Goal: Information Seeking & Learning: Learn about a topic

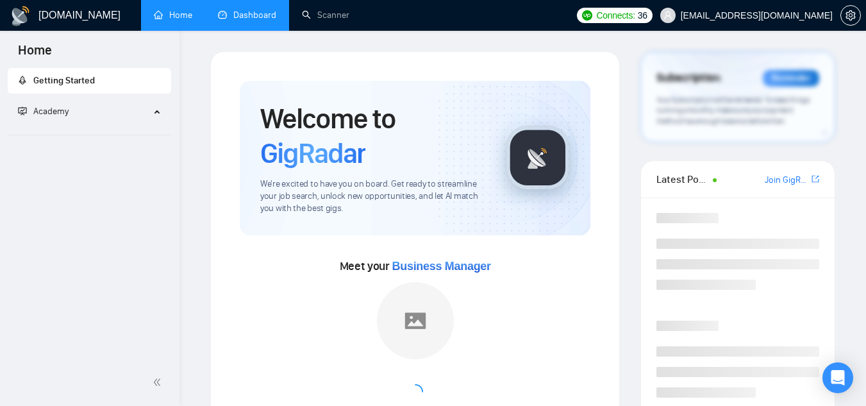
click at [258, 17] on link "Dashboard" at bounding box center [247, 15] width 58 height 11
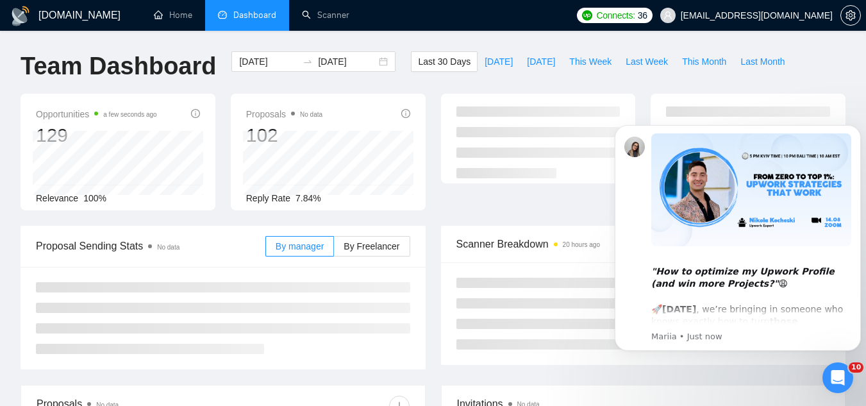
click at [858, 129] on icon "Dismiss notification" at bounding box center [858, 129] width 6 height 6
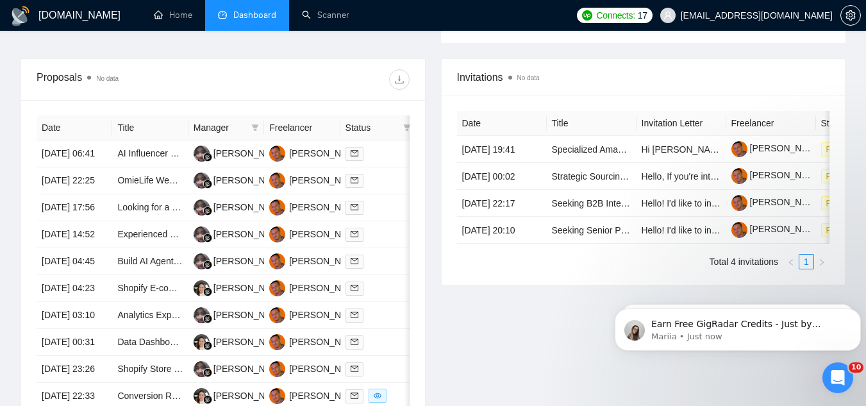
scroll to position [459, 0]
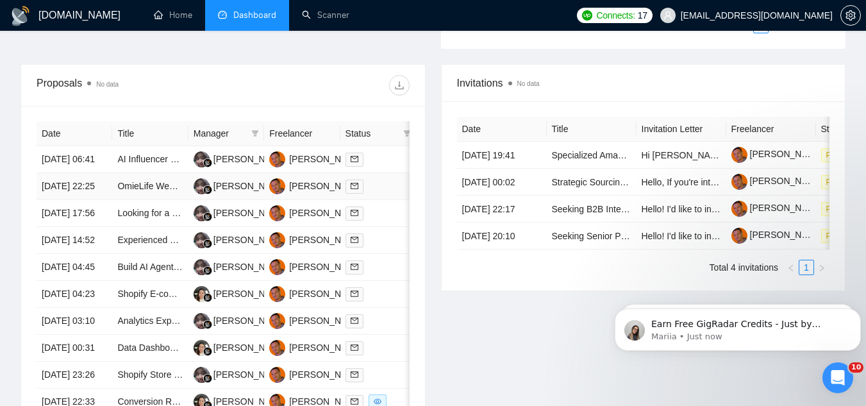
click at [126, 200] on td "OmieLife Website Custom Shopify Theme Dev" at bounding box center [150, 186] width 76 height 27
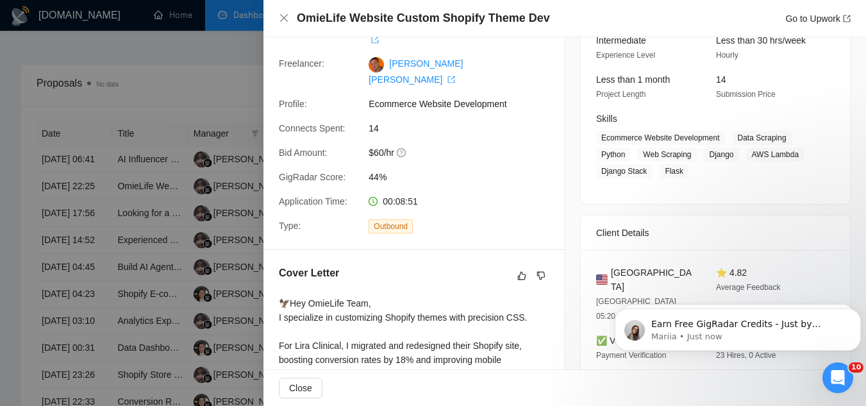
scroll to position [192, 0]
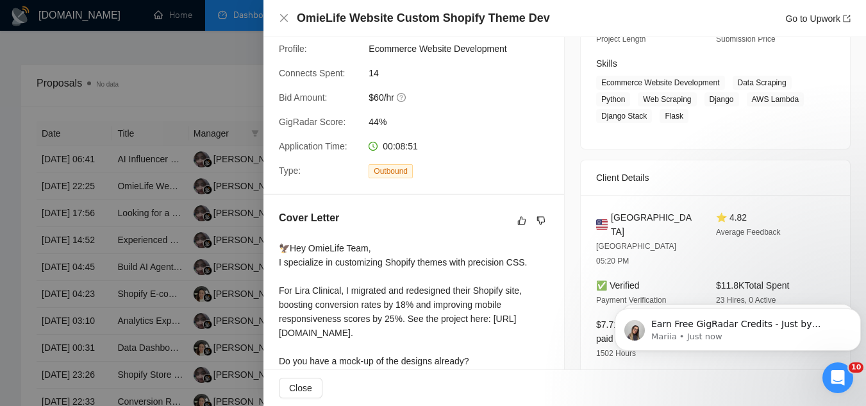
click at [235, 108] on div at bounding box center [433, 203] width 866 height 406
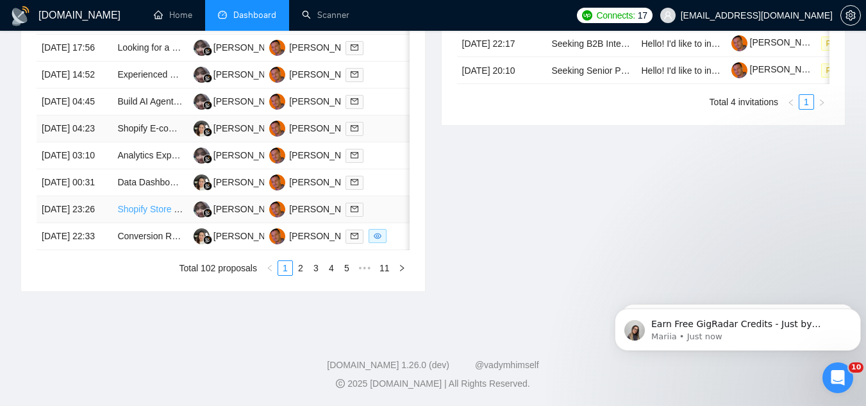
scroll to position [715, 0]
click at [147, 250] on td "Conversion Rate Optimization (CRO) Manager for Ecom Website – Data-Driven Websi…" at bounding box center [150, 236] width 76 height 27
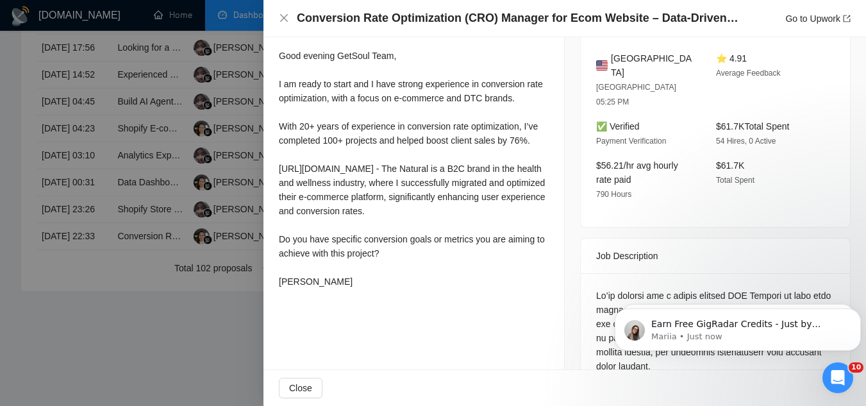
scroll to position [321, 0]
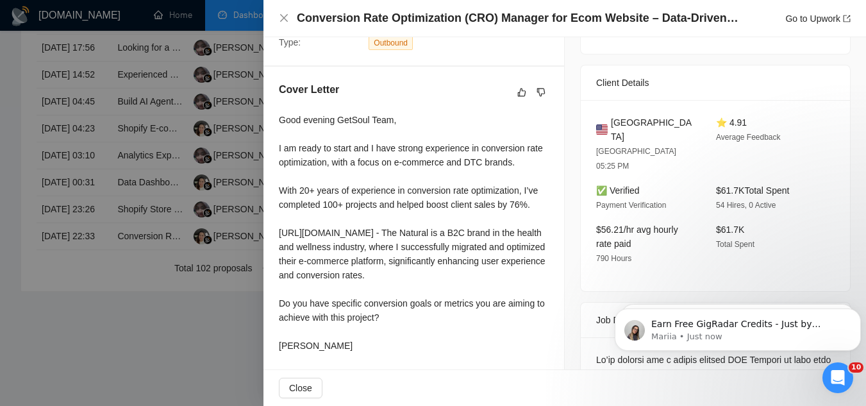
click at [139, 376] on div at bounding box center [433, 203] width 866 height 406
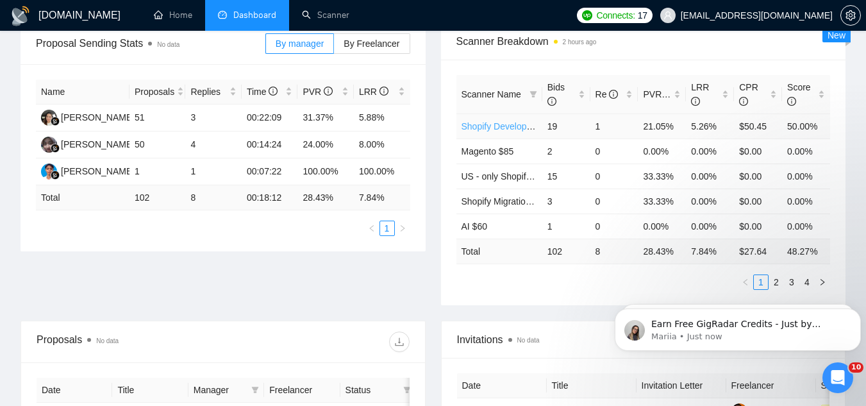
scroll to position [0, 0]
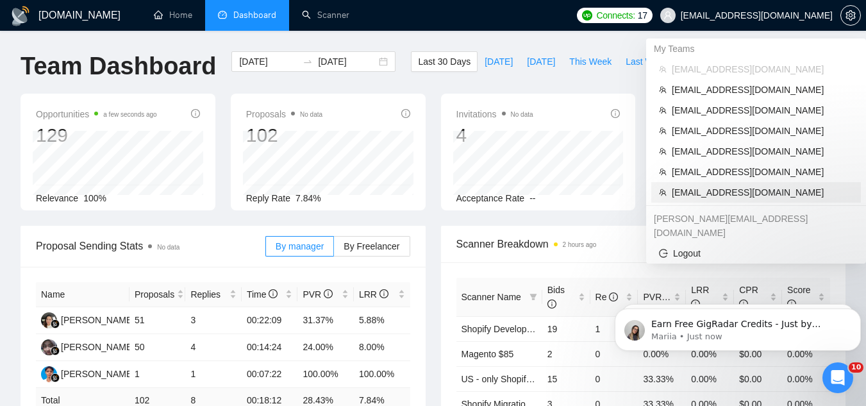
click at [678, 188] on span "[EMAIL_ADDRESS][DOMAIN_NAME]" at bounding box center [762, 192] width 181 height 14
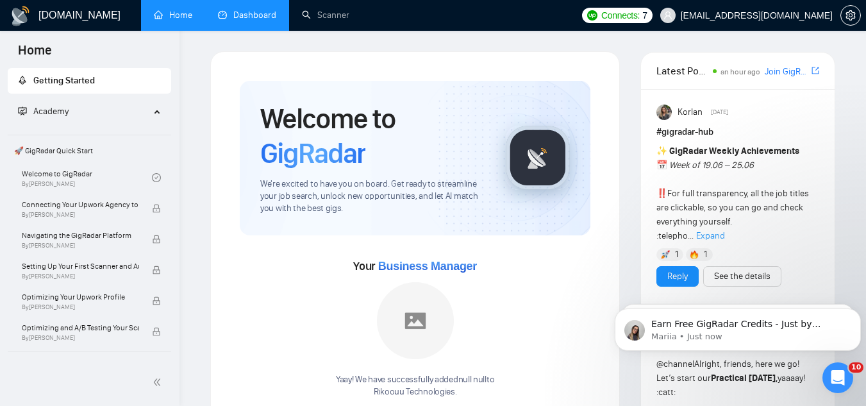
click at [250, 19] on link "Dashboard" at bounding box center [247, 15] width 58 height 11
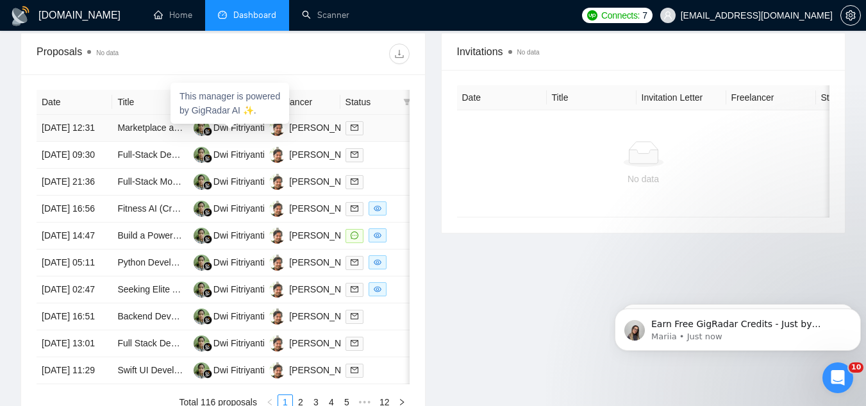
scroll to position [513, 0]
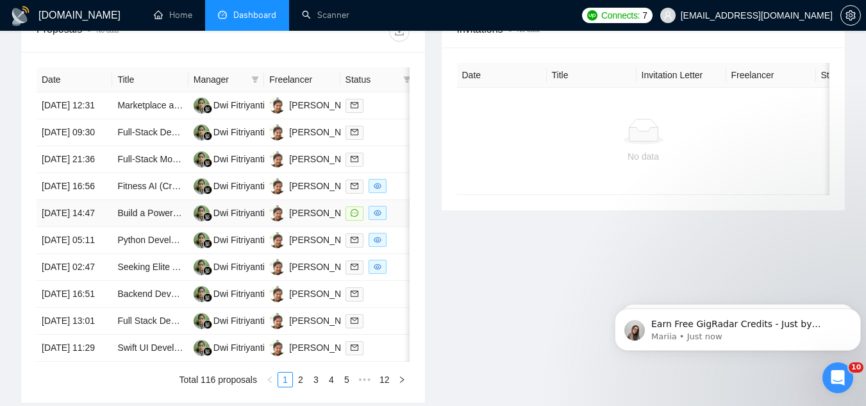
click at [117, 227] on td "Build a Powerful Form for Making Grant applications" at bounding box center [150, 213] width 76 height 27
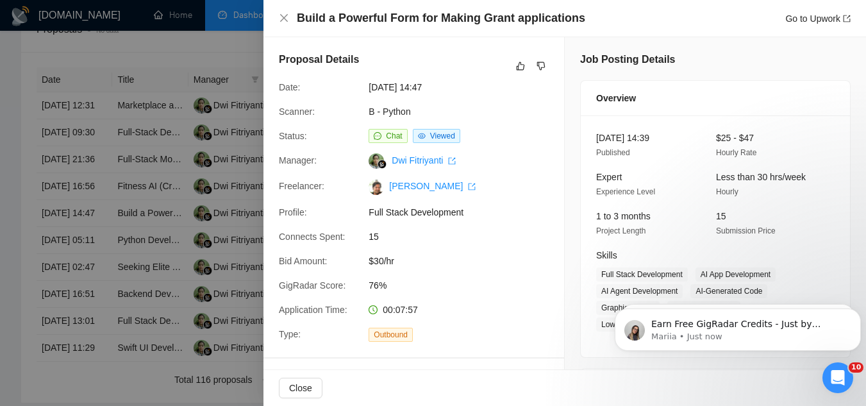
scroll to position [0, 0]
click at [240, 55] on div at bounding box center [433, 203] width 866 height 406
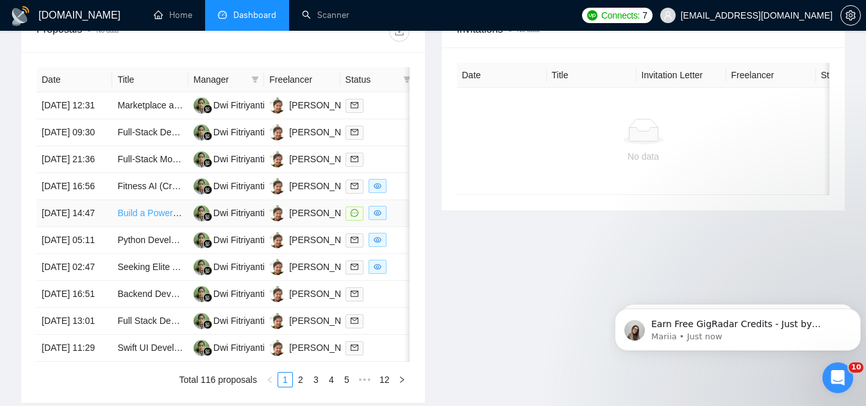
click at [126, 218] on link "Build a Powerful Form for Making Grant applications" at bounding box center [221, 213] width 208 height 10
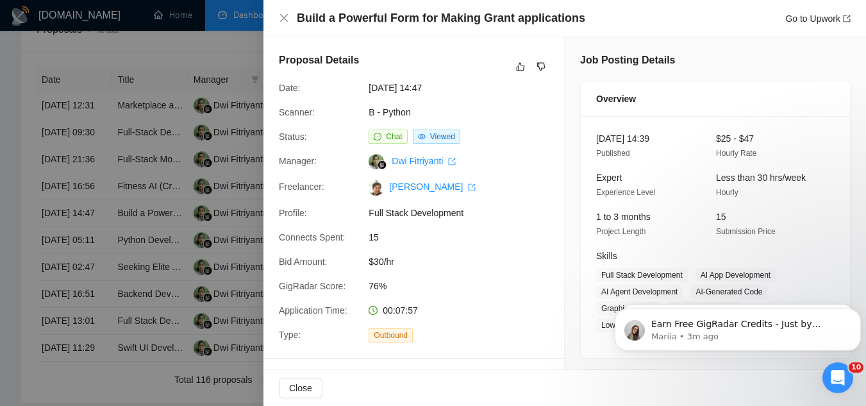
click at [215, 52] on div at bounding box center [433, 203] width 866 height 406
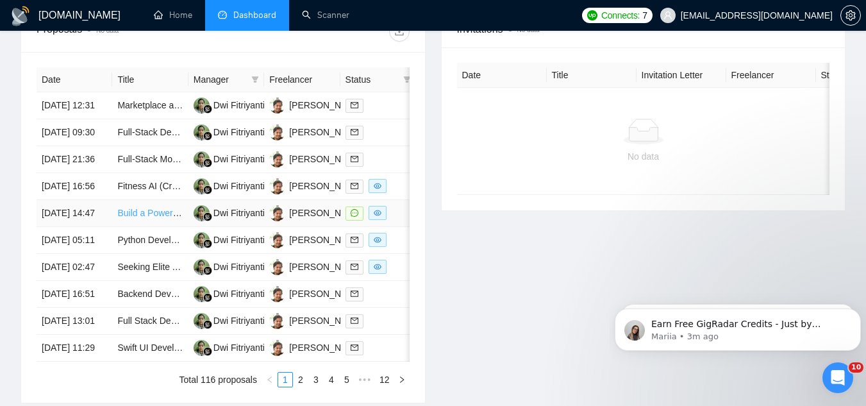
click at [124, 218] on link "Build a Powerful Form for Making Grant applications" at bounding box center [221, 213] width 208 height 10
